Goal: Transaction & Acquisition: Obtain resource

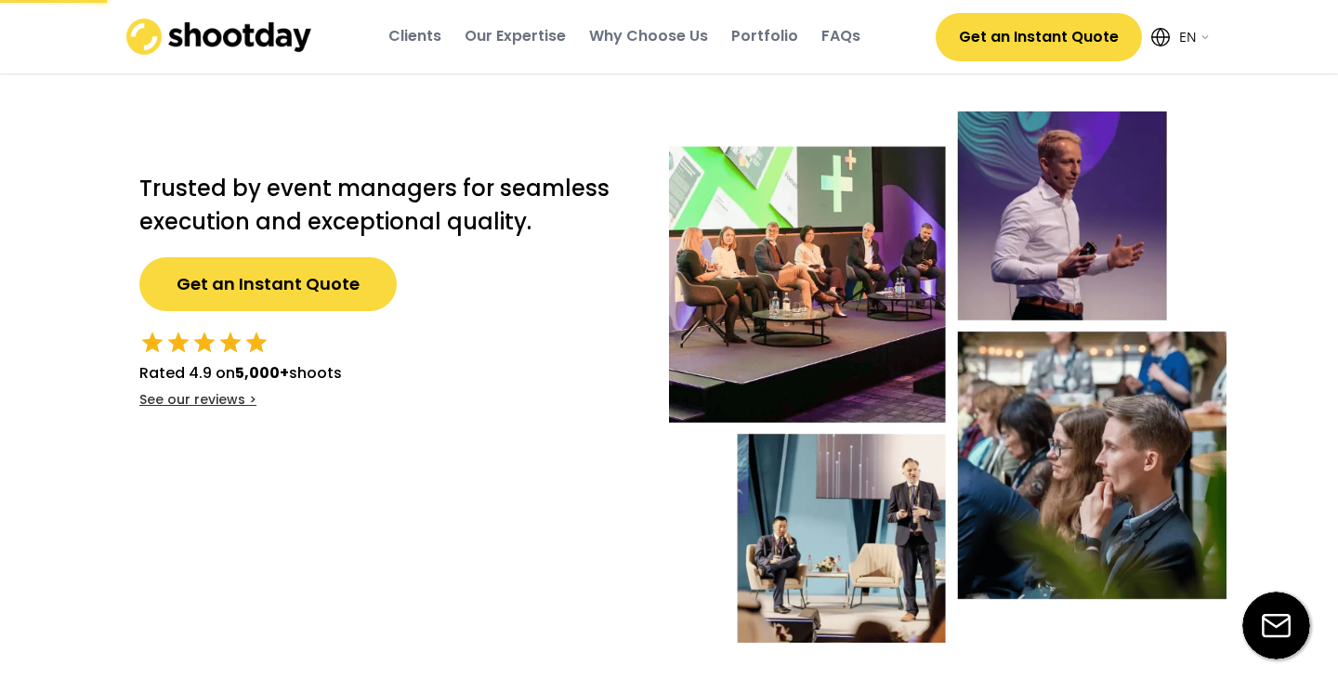
select select ""en""
click at [766, 41] on div "Portfolio" at bounding box center [764, 36] width 67 height 20
click at [529, 32] on div "Our Expertise" at bounding box center [514, 36] width 101 height 20
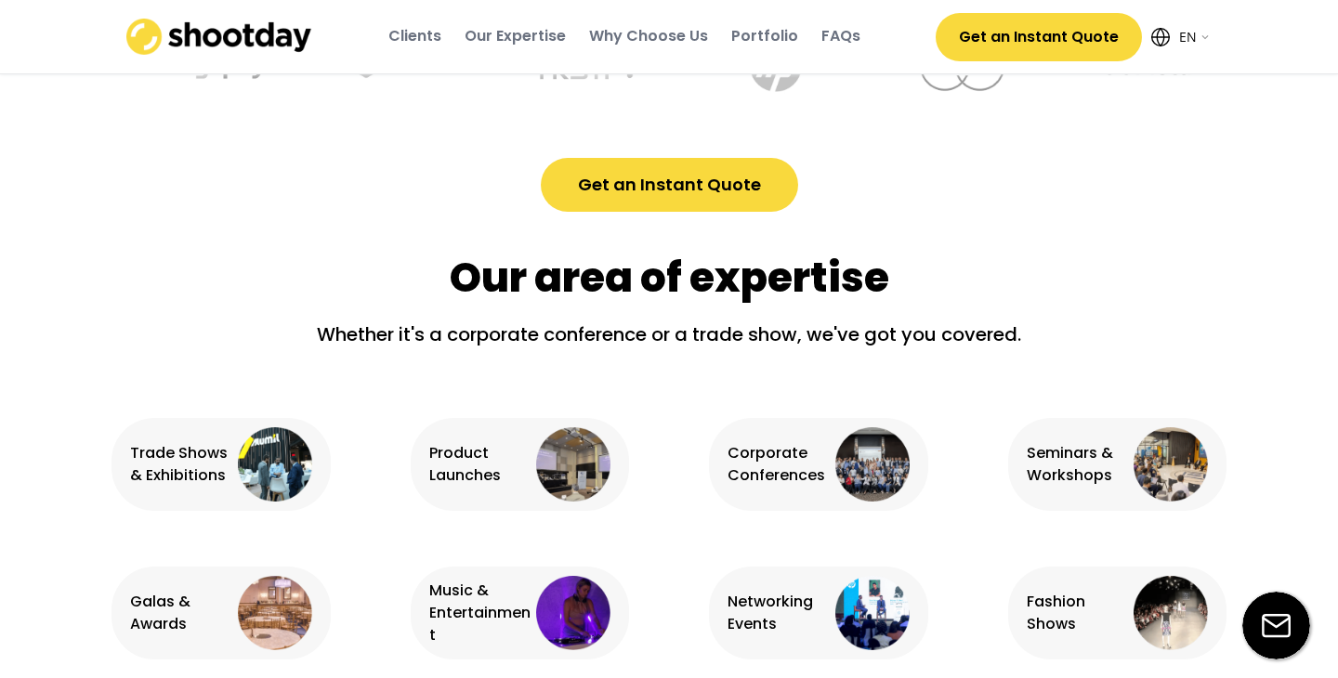
scroll to position [1164, 0]
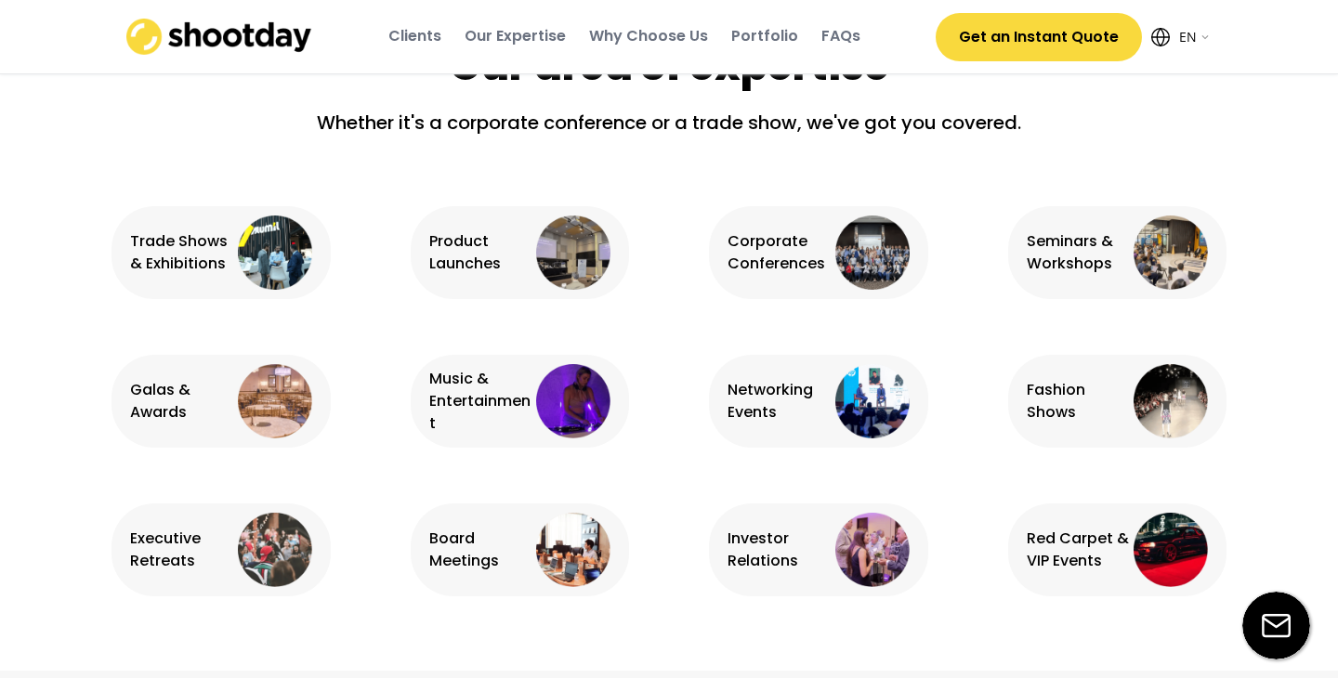
click at [416, 43] on div "Clients" at bounding box center [414, 36] width 53 height 20
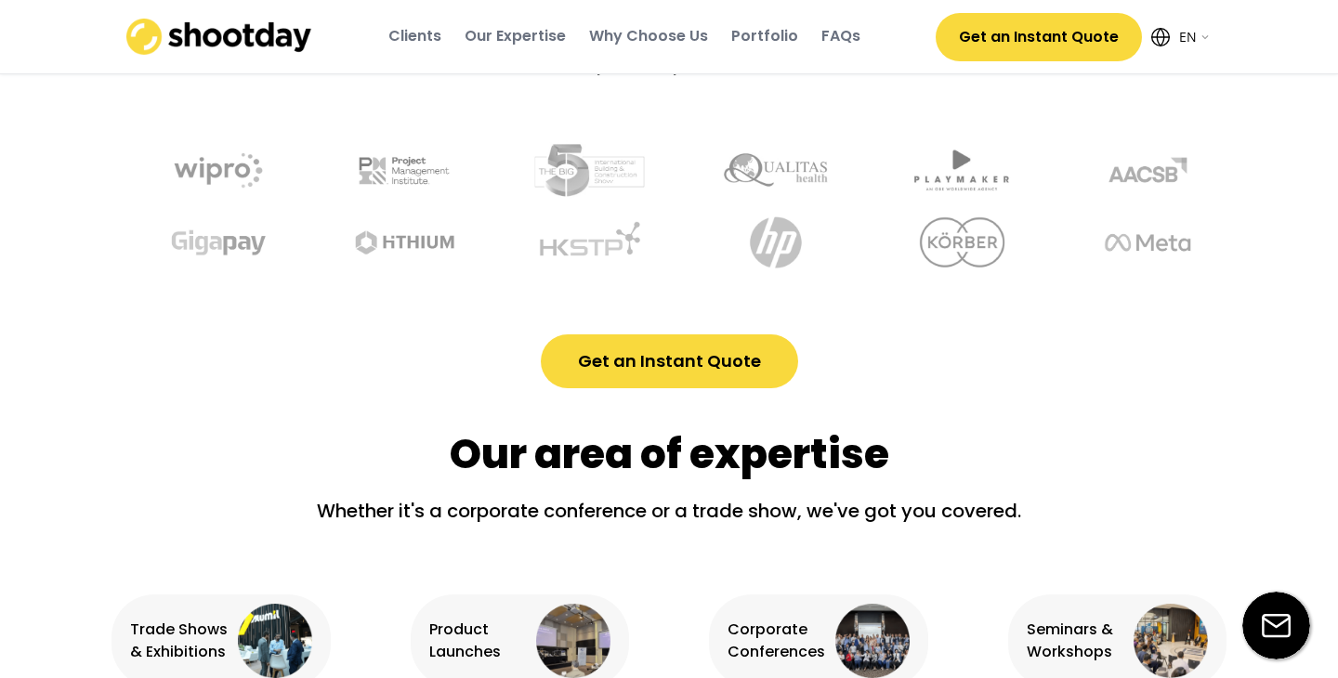
scroll to position [689, 0]
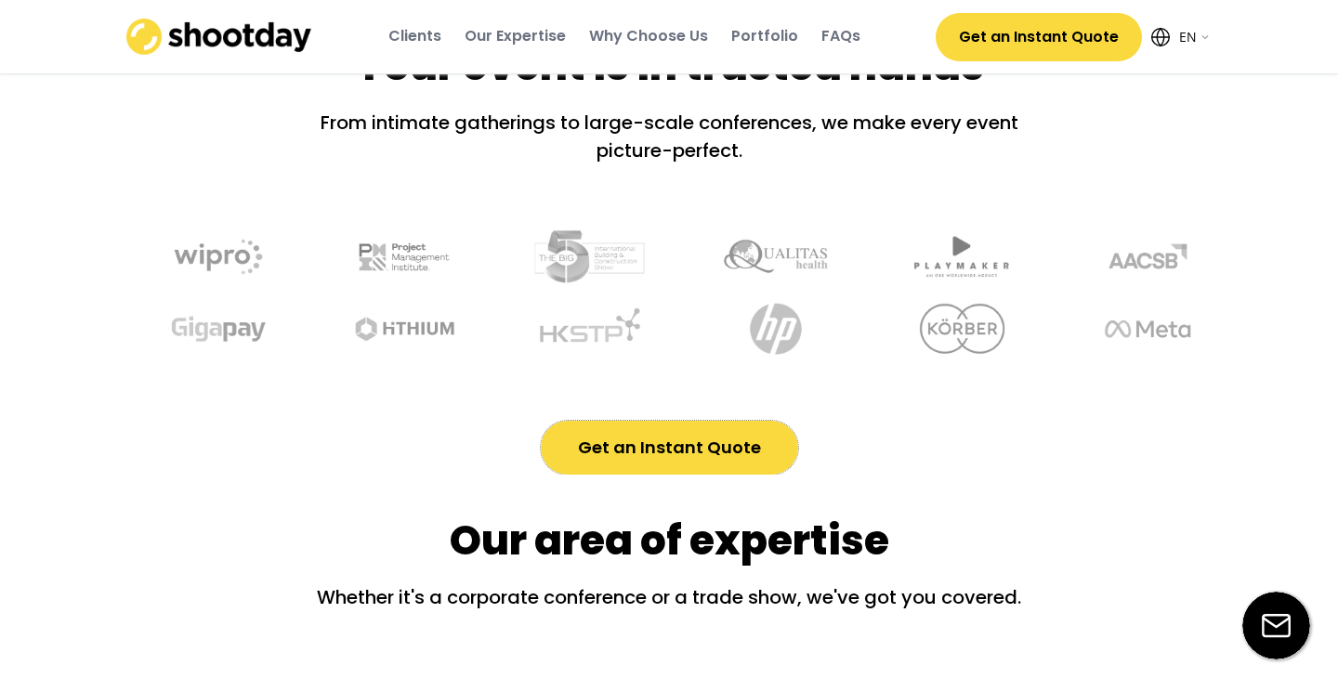
click at [631, 433] on button "Get an Instant Quote" at bounding box center [669, 448] width 257 height 54
